Goal: Transaction & Acquisition: Purchase product/service

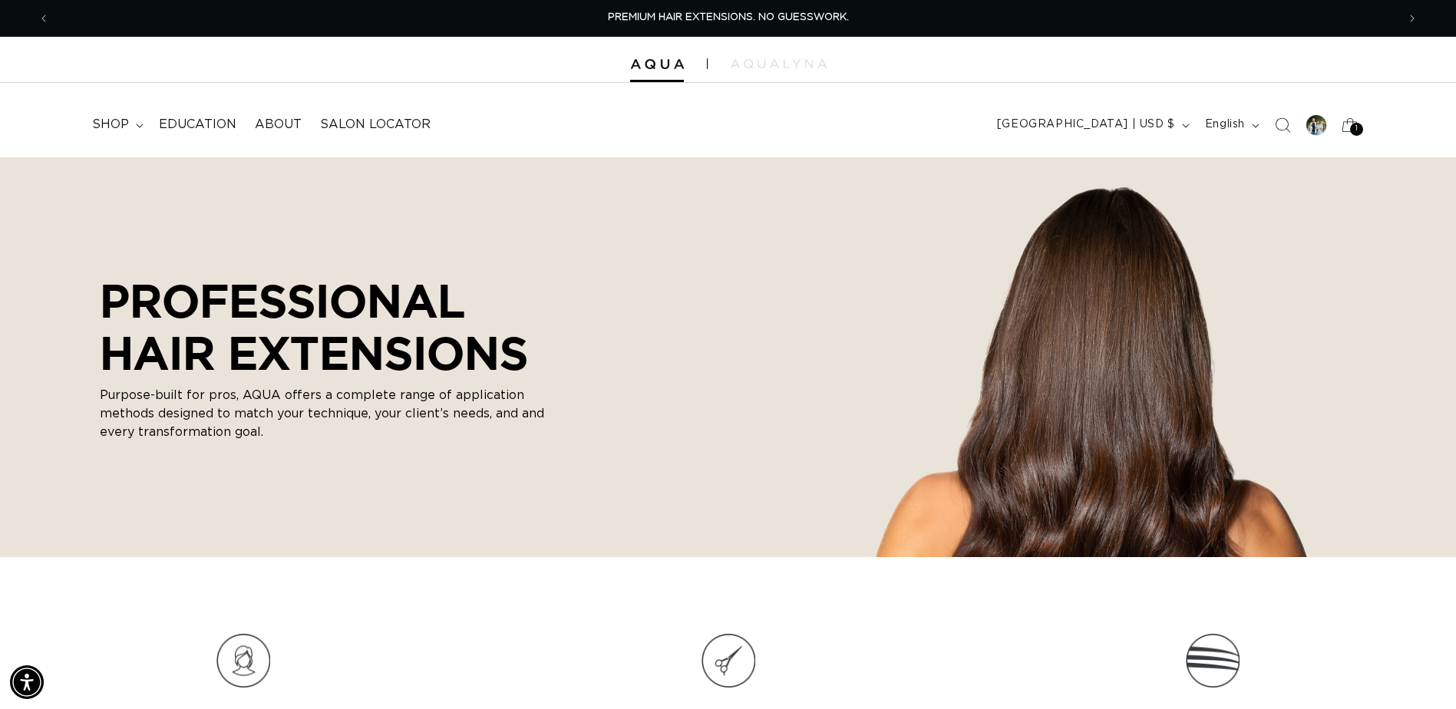
click at [1359, 124] on div "1 1" at bounding box center [1356, 129] width 13 height 13
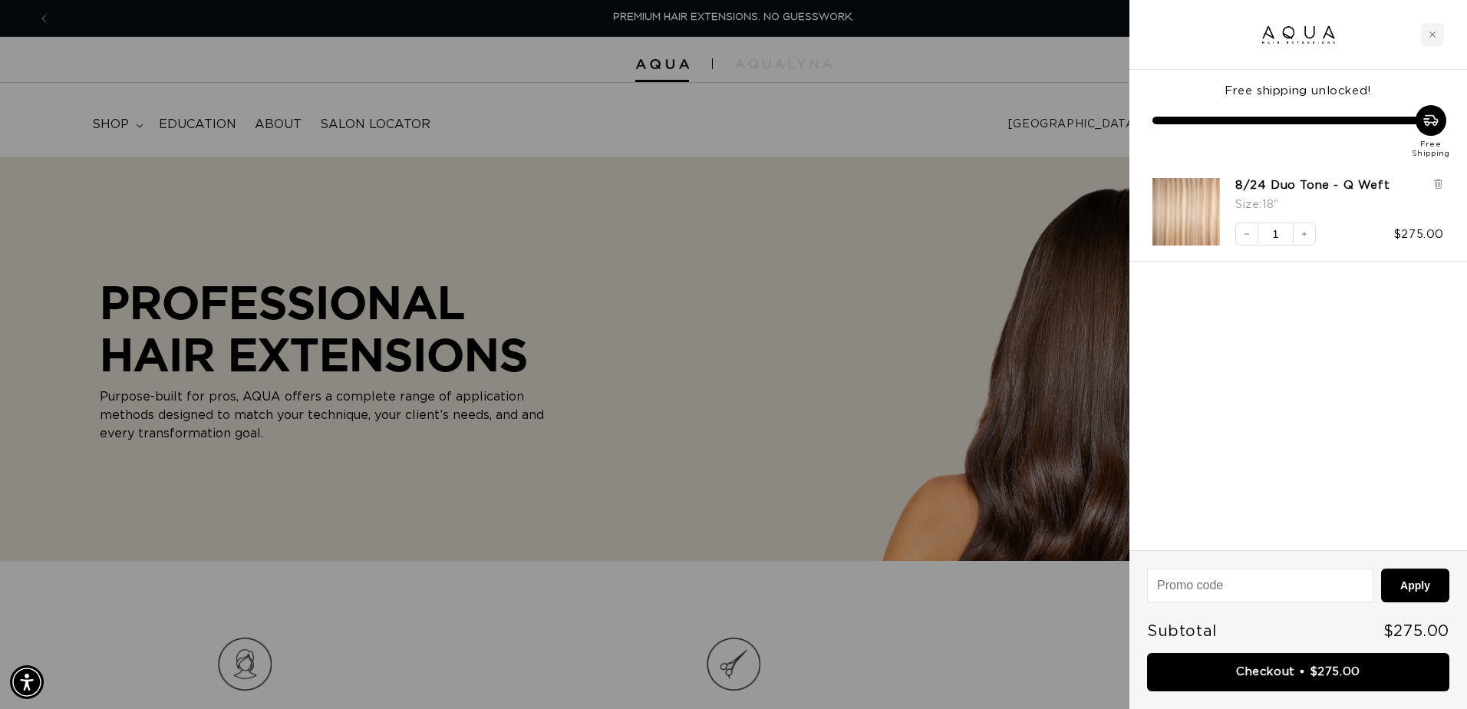
click at [534, 447] on div at bounding box center [733, 354] width 1467 height 709
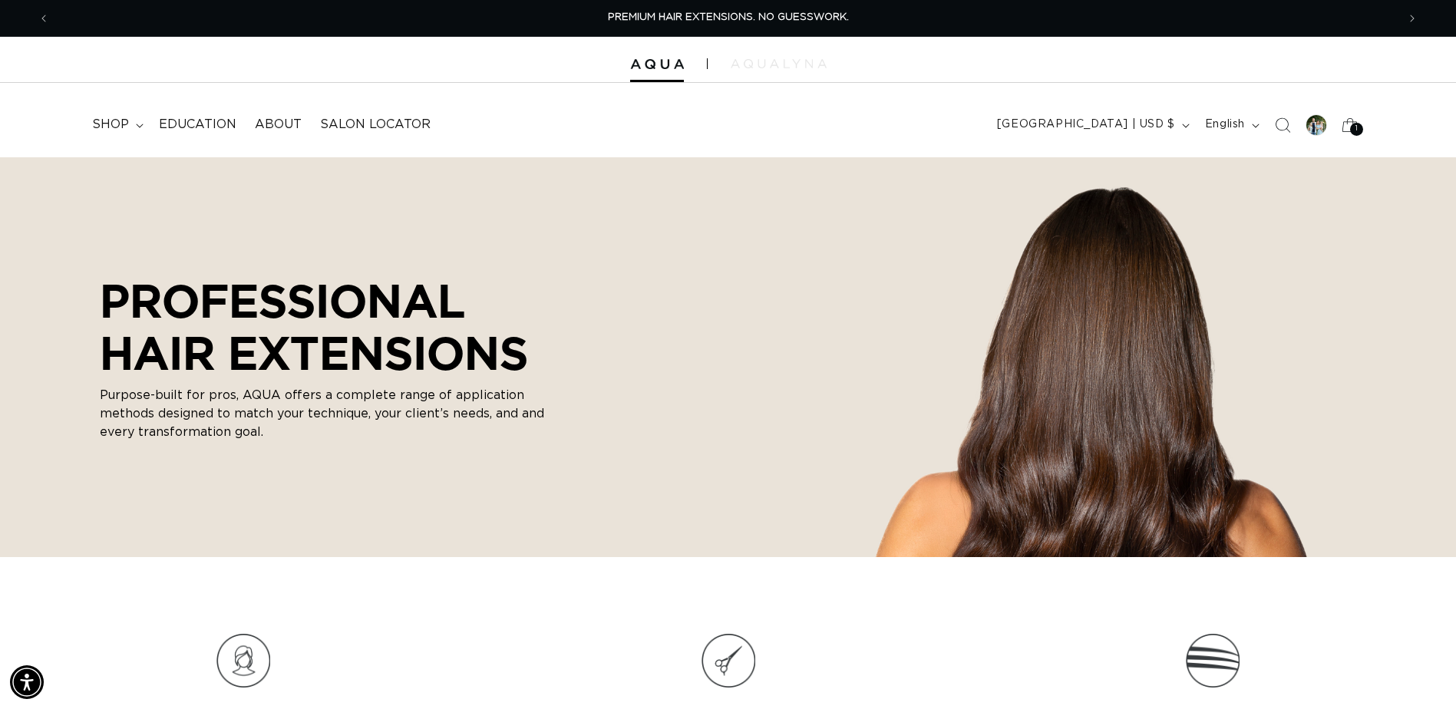
click at [779, 67] on img at bounding box center [778, 63] width 96 height 9
click at [130, 130] on summary "shop" at bounding box center [116, 124] width 67 height 35
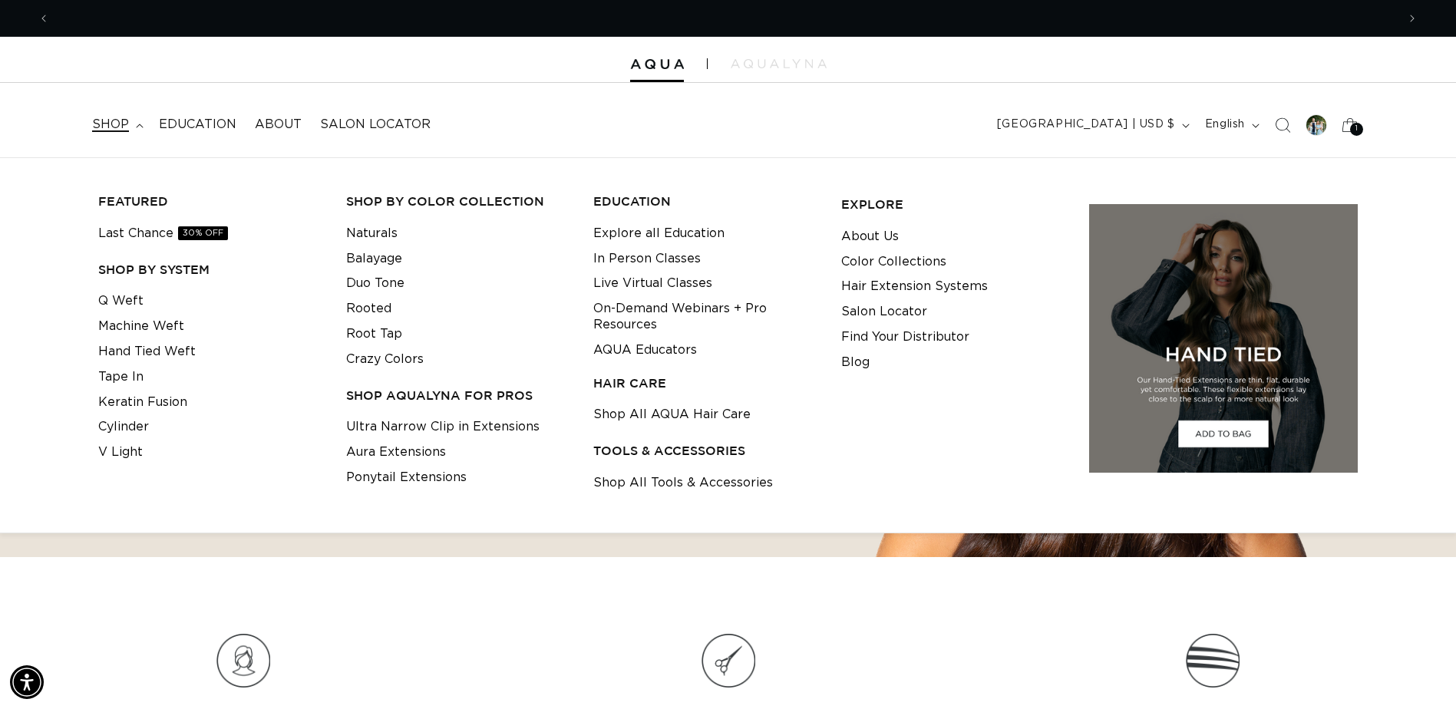
scroll to position [0, 2693]
click at [176, 333] on link "Machine Weft" at bounding box center [141, 326] width 86 height 25
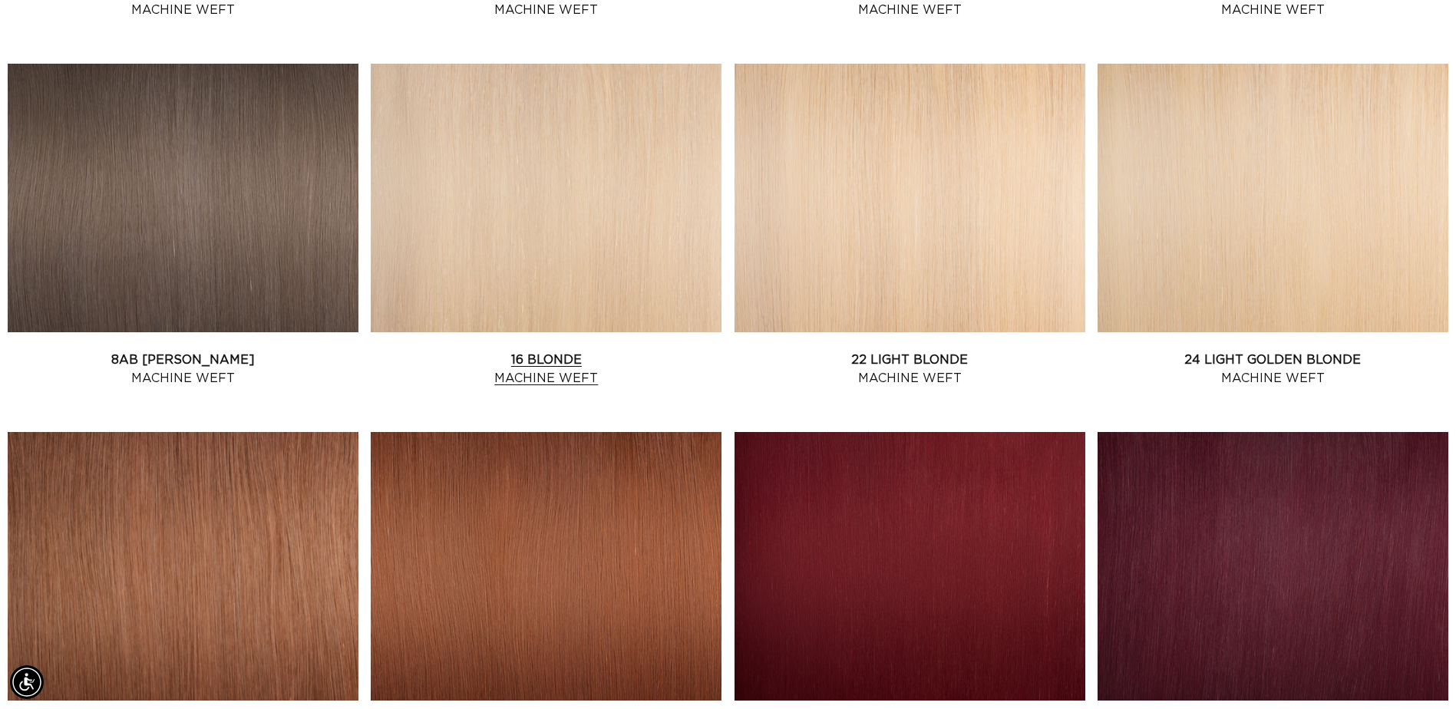
scroll to position [0, 1347]
click at [681, 351] on link "16 Blonde Machine Weft" at bounding box center [546, 369] width 351 height 37
click at [973, 351] on link "22 Light Blonde Machine Weft" at bounding box center [909, 369] width 351 height 37
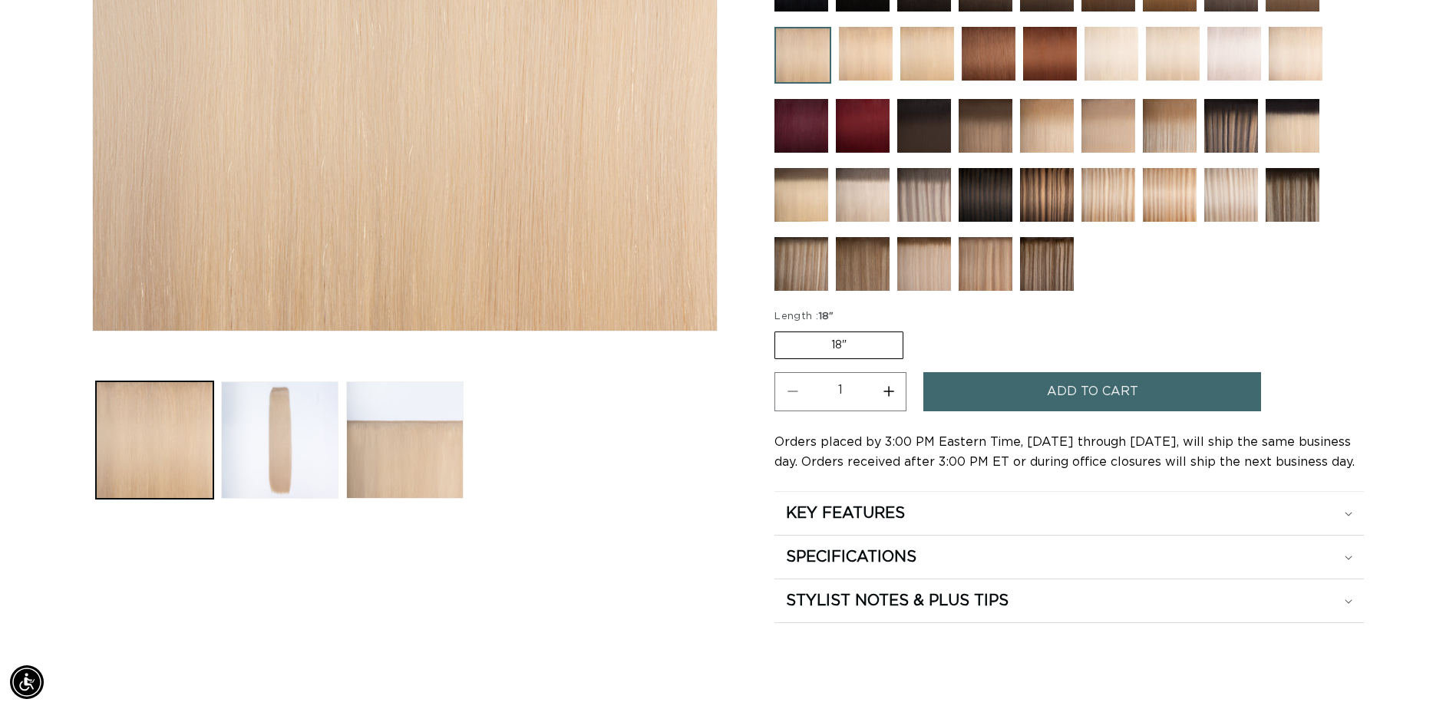
scroll to position [0, 1347]
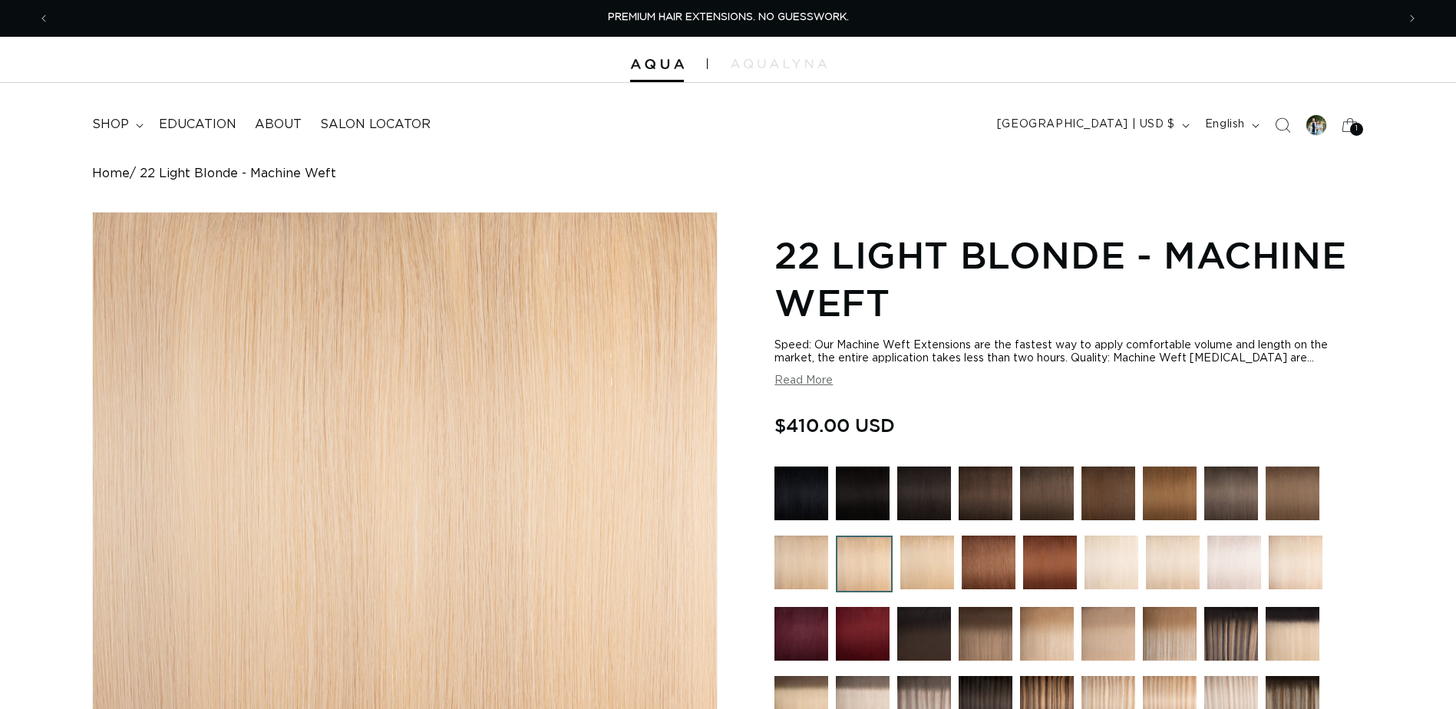
scroll to position [384, 0]
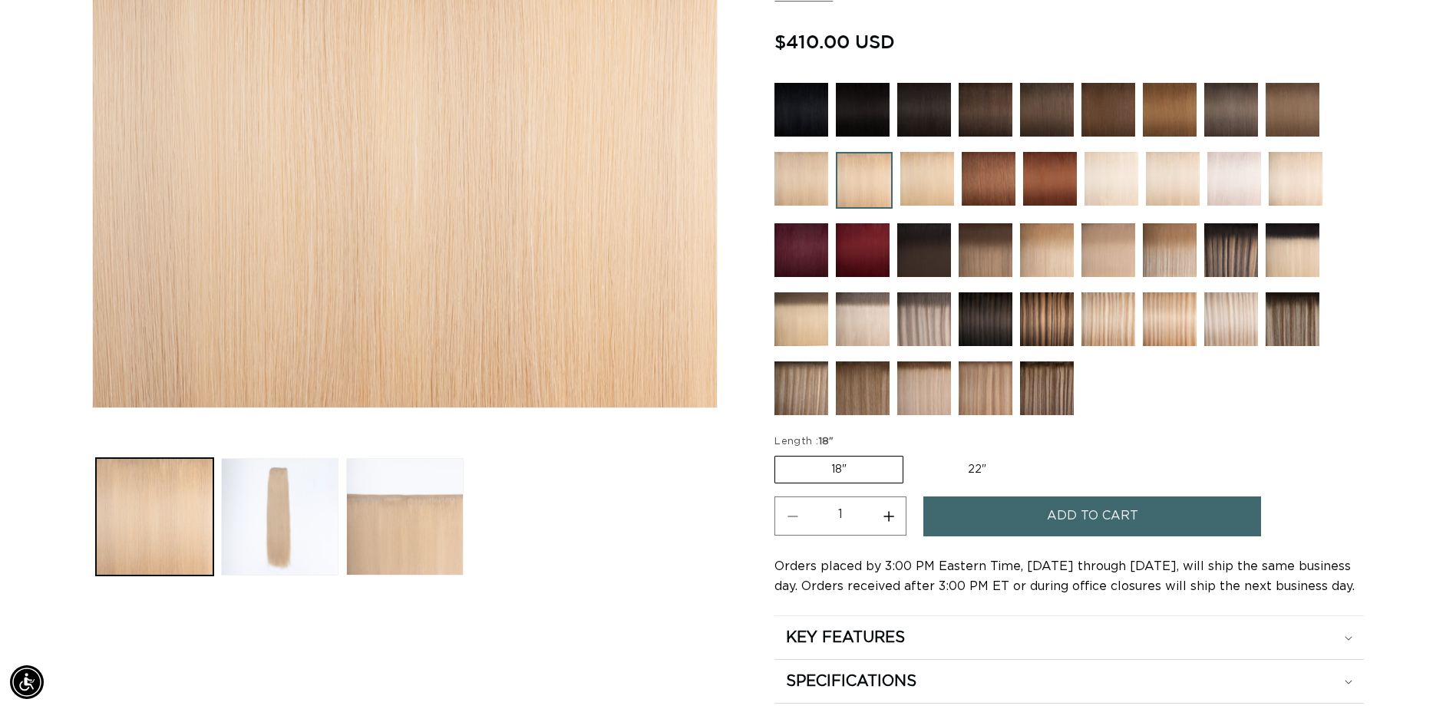
click at [968, 468] on label "22" Variant sold out or unavailable" at bounding box center [977, 470] width 130 height 26
click at [912, 453] on input "22" Variant sold out or unavailable" at bounding box center [911, 453] width 1 height 1
radio input "true"
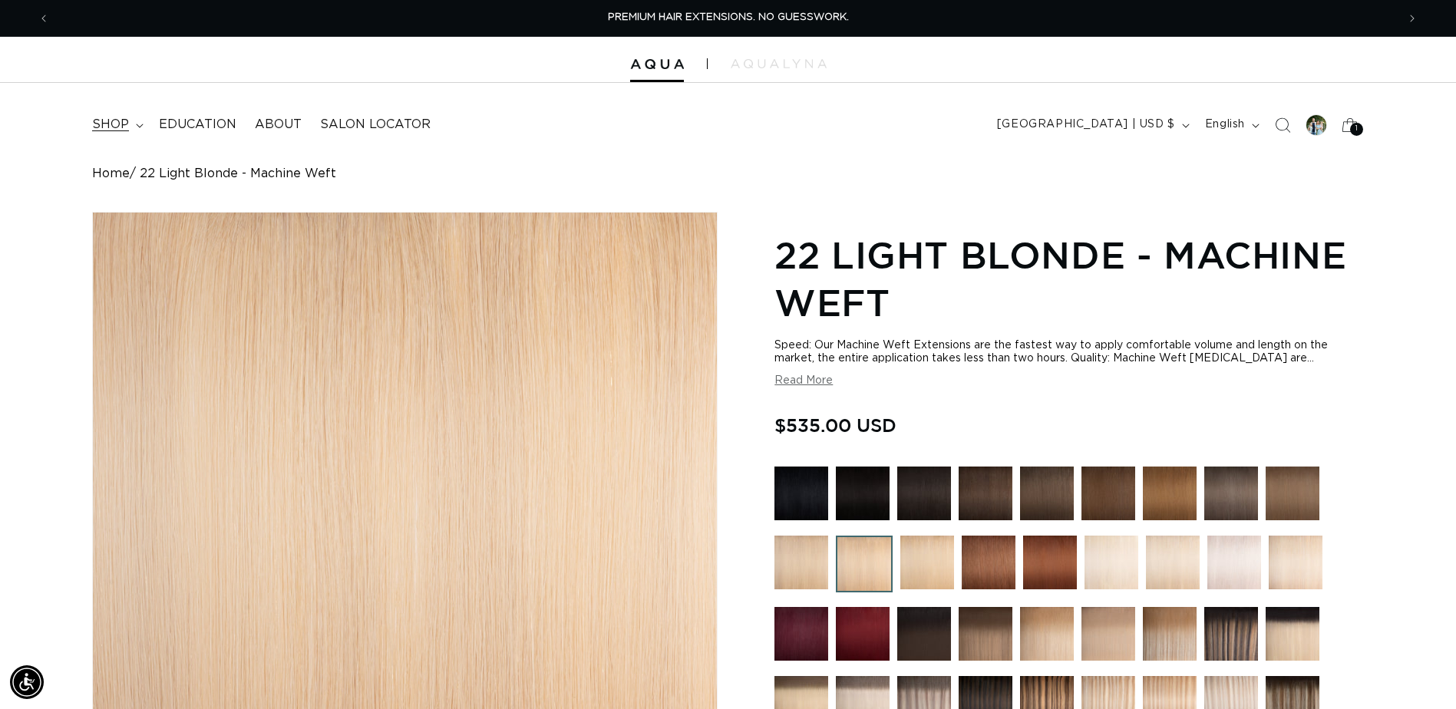
click at [132, 127] on summary "shop" at bounding box center [116, 124] width 67 height 35
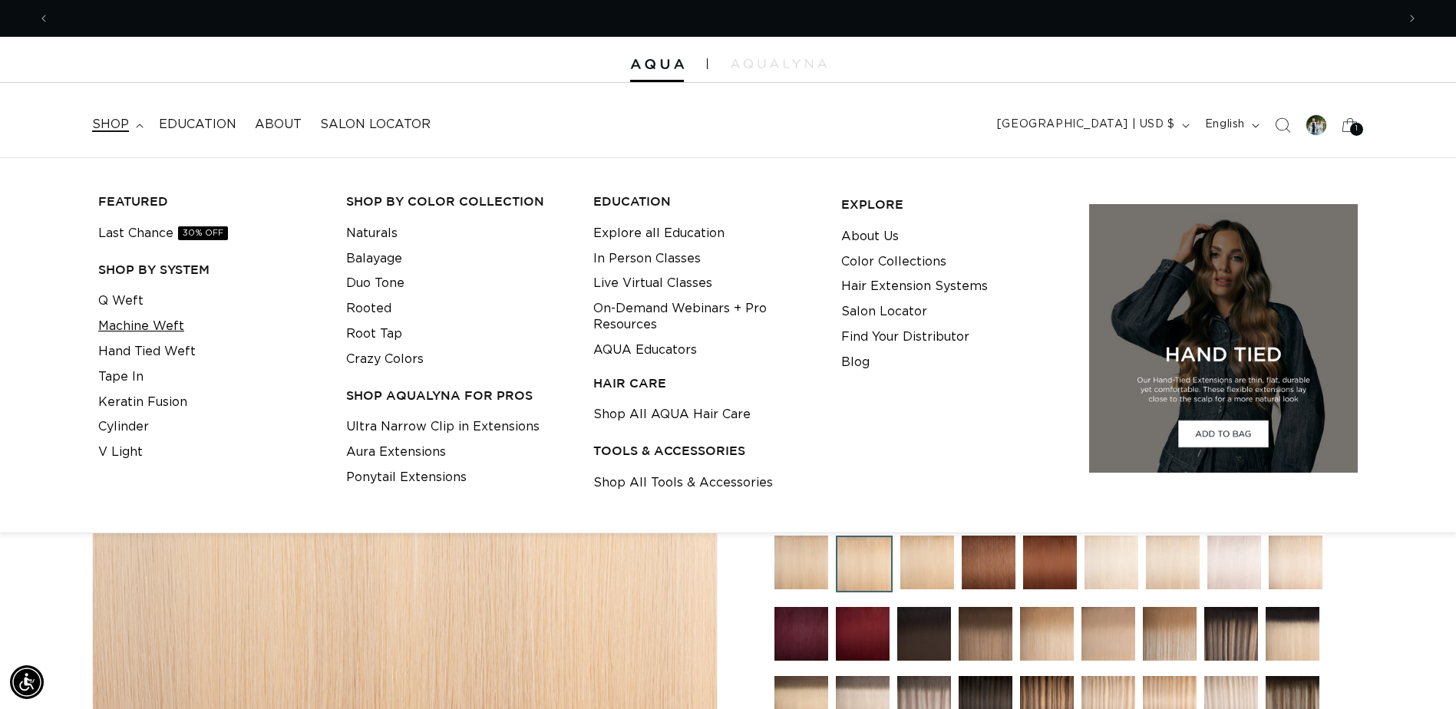
scroll to position [0, 2693]
click at [169, 334] on link "Machine Weft" at bounding box center [141, 326] width 86 height 25
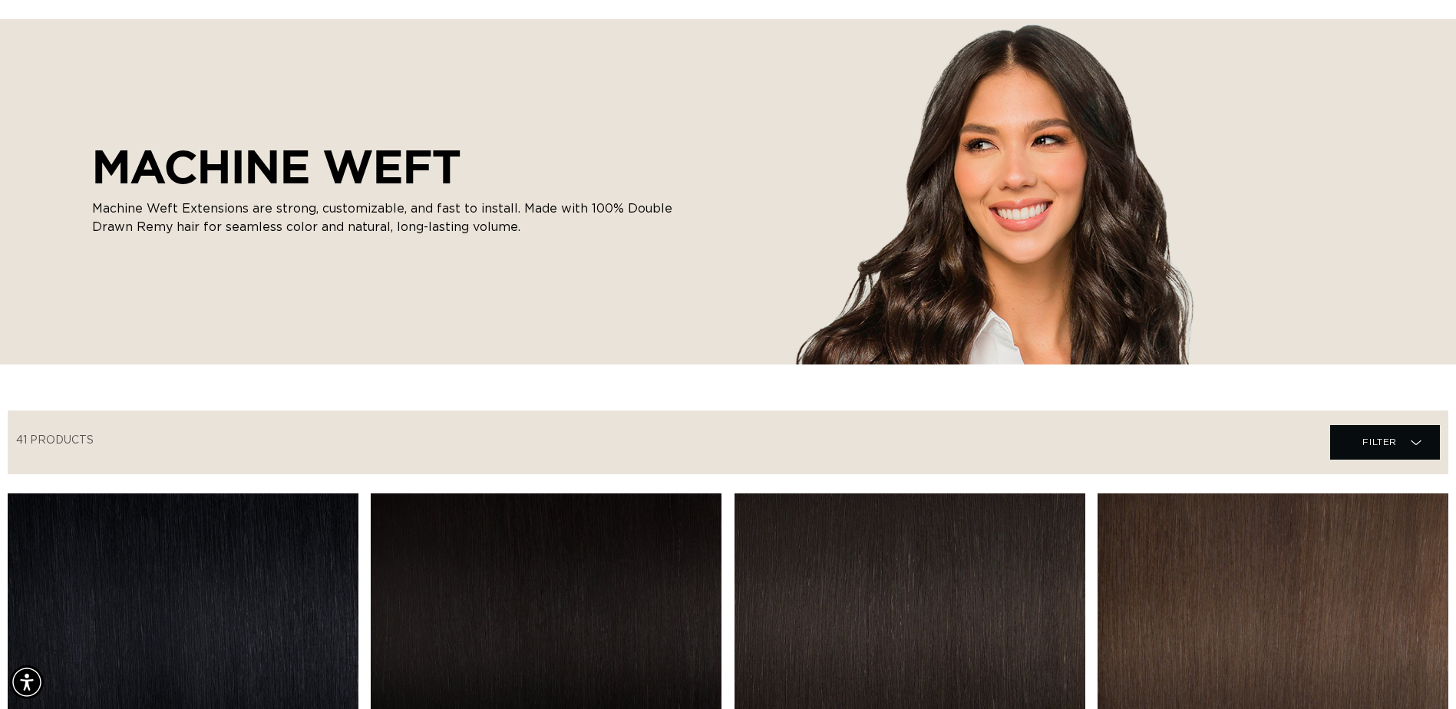
scroll to position [77, 0]
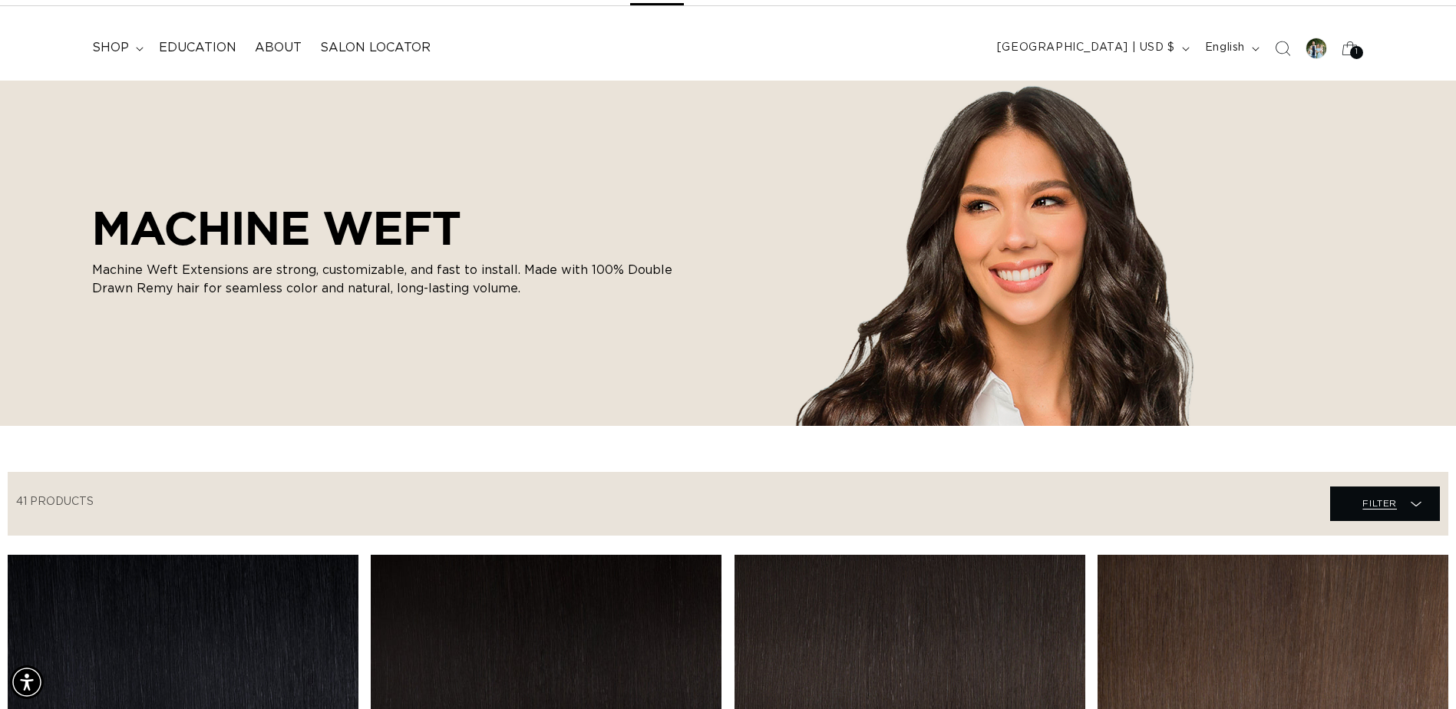
click at [1416, 515] on span "Filter Filter" at bounding box center [1385, 503] width 110 height 35
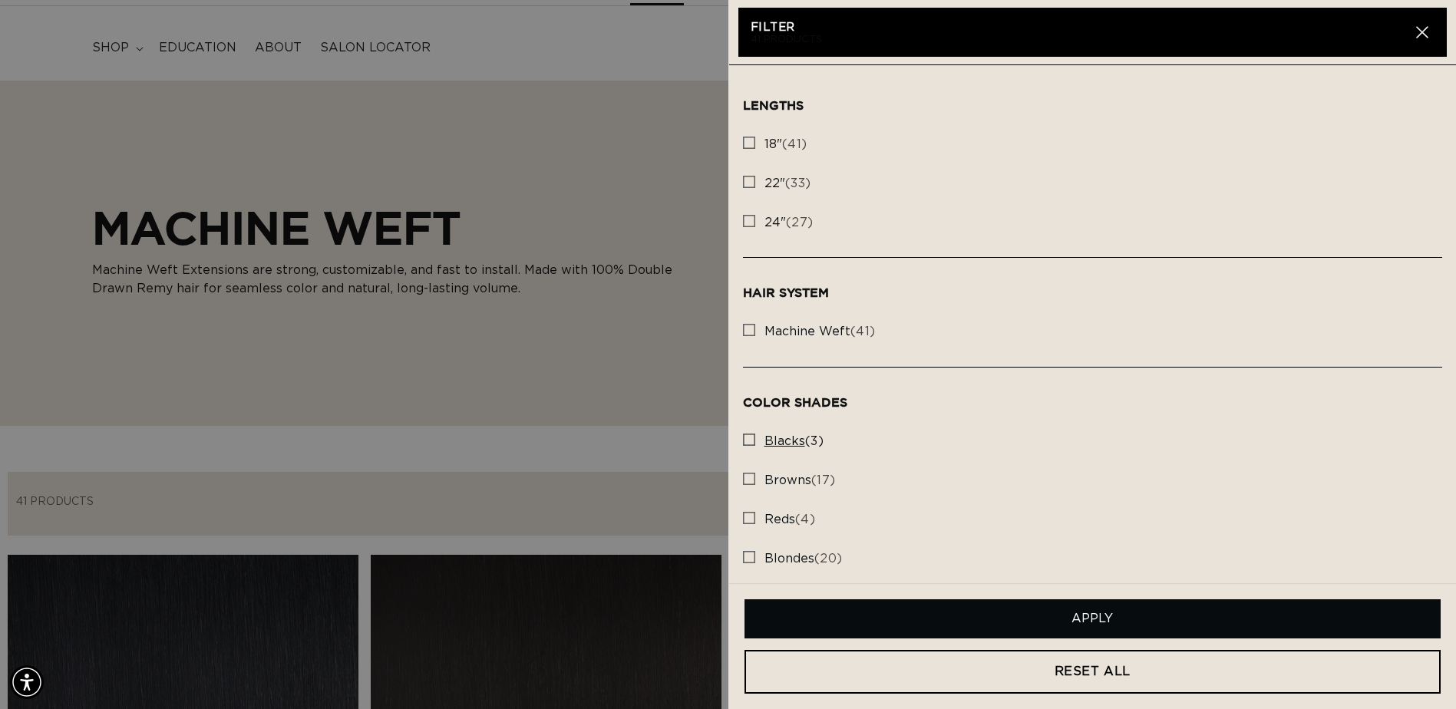
scroll to position [0, 2693]
click at [764, 228] on span "24"" at bounding box center [774, 222] width 21 height 12
click at [755, 223] on input "24" (27) 24" (27 products)" at bounding box center [749, 217] width 12 height 12
checkbox input "true"
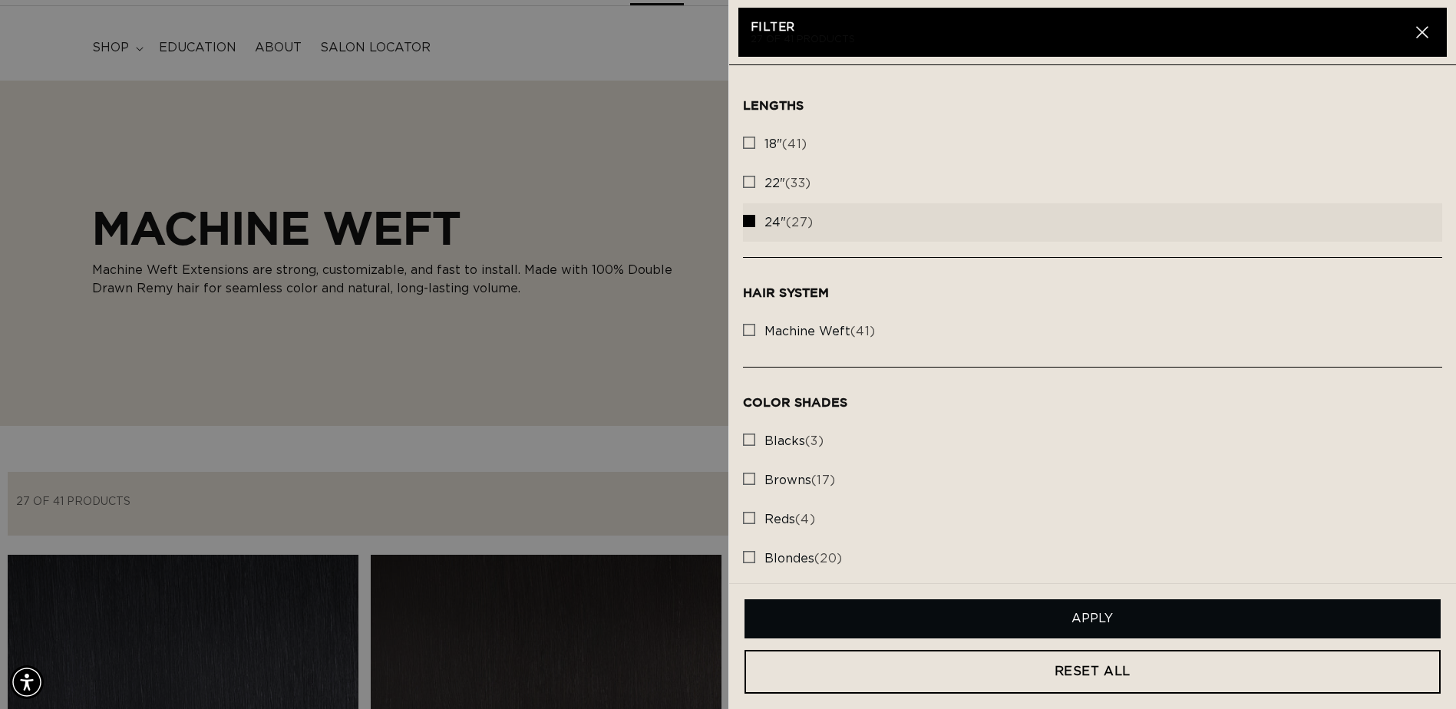
scroll to position [0, 1347]
click at [1123, 622] on button "Apply" at bounding box center [1092, 618] width 697 height 39
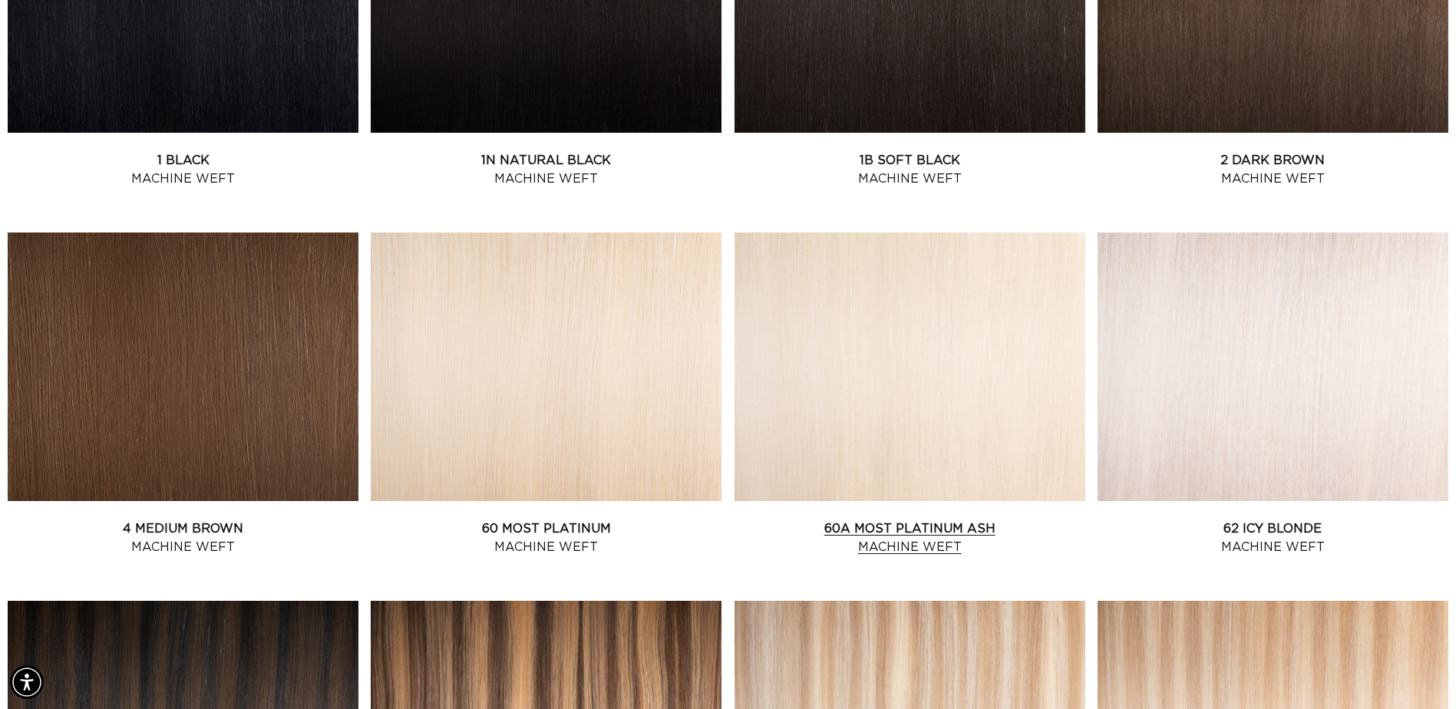
scroll to position [0, 0]
click at [935, 551] on link "60A Most Platinum Ash Machine Weft" at bounding box center [909, 537] width 351 height 37
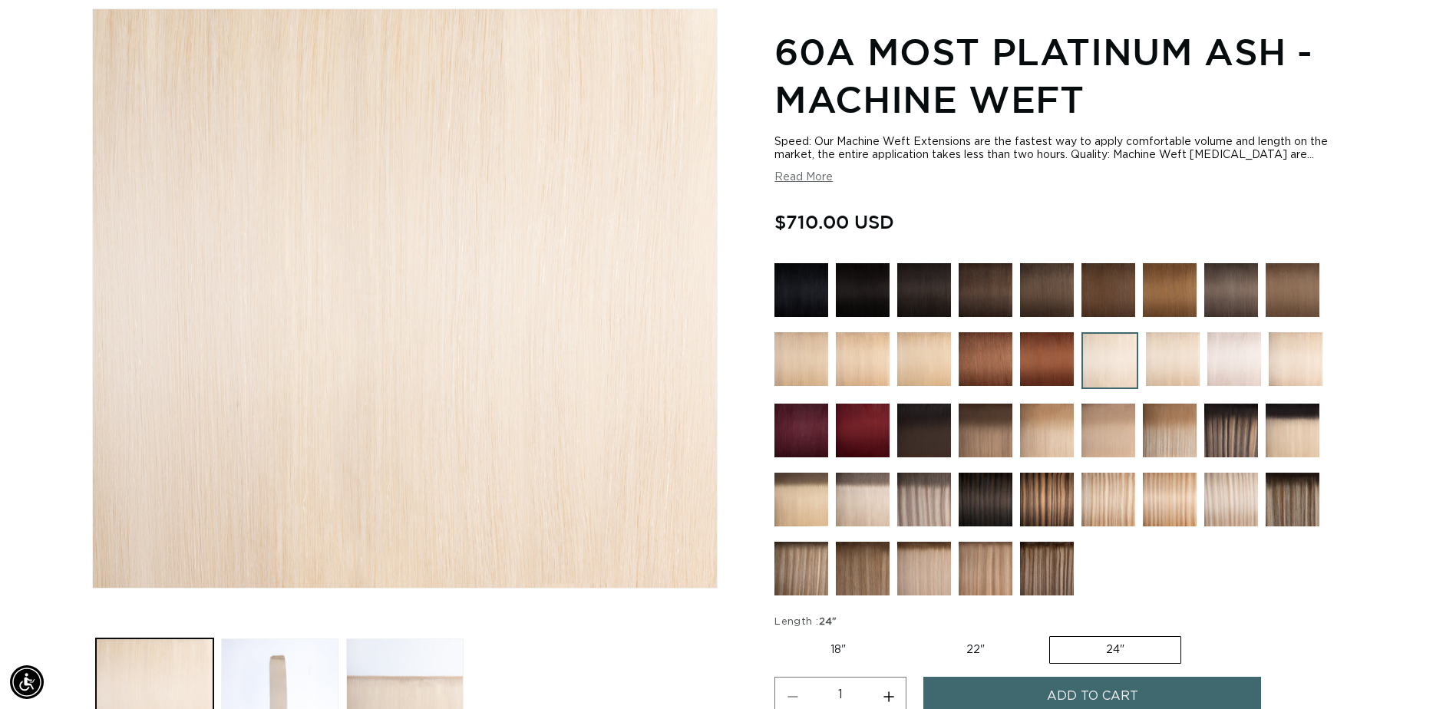
scroll to position [230, 0]
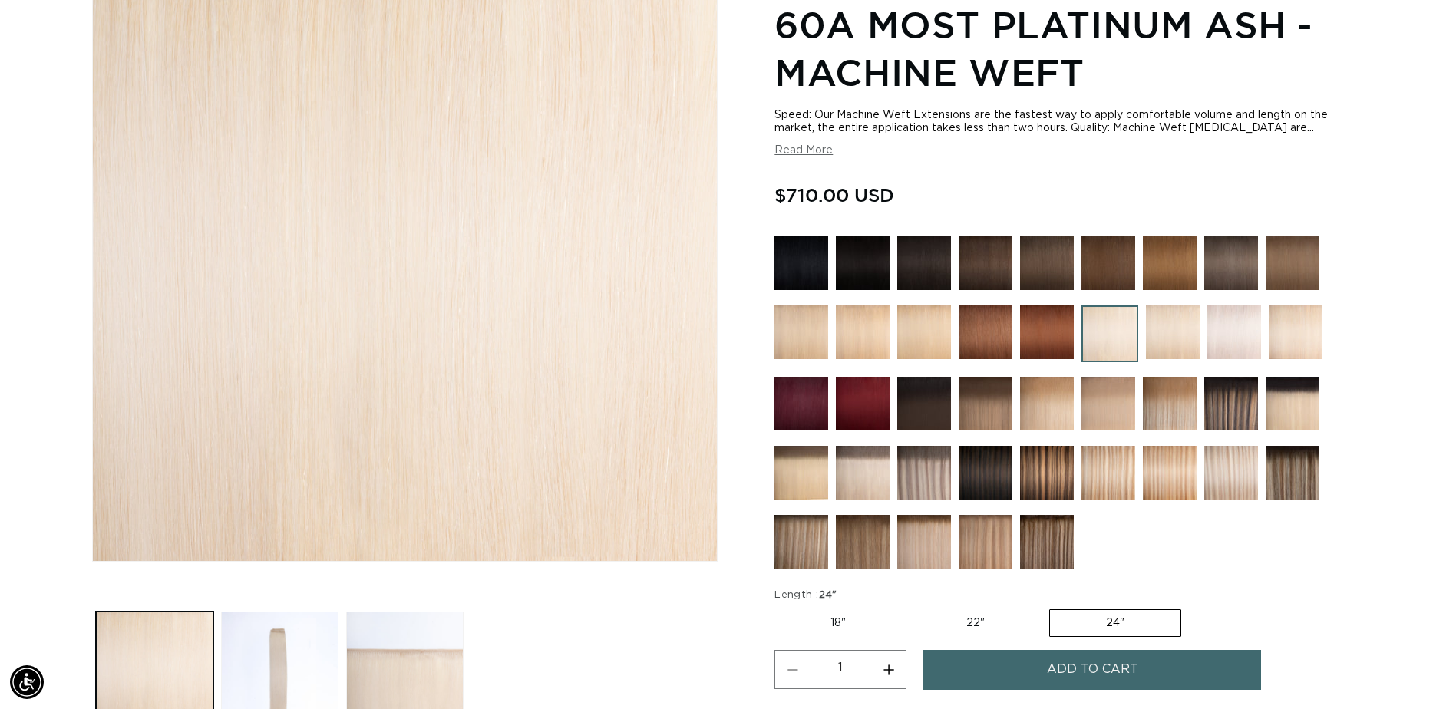
click at [966, 618] on label "22" Variant sold out or unavailable" at bounding box center [975, 623] width 130 height 26
click at [910, 607] on input "22" Variant sold out or unavailable" at bounding box center [909, 606] width 1 height 1
radio input "true"
